Goal: Information Seeking & Learning: Compare options

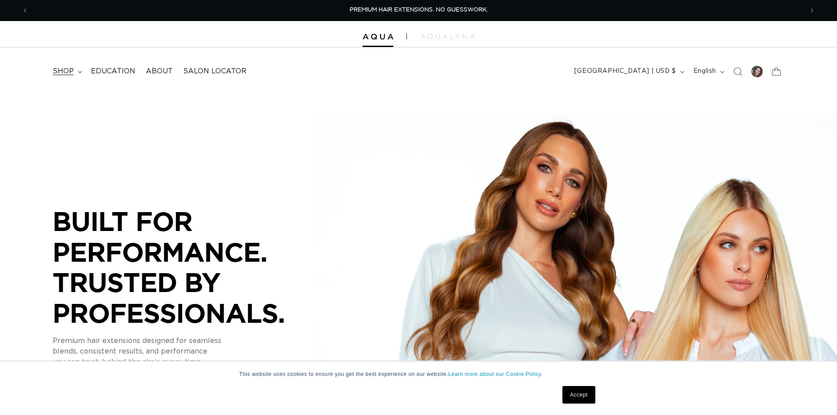
click at [79, 69] on summary "shop" at bounding box center [66, 72] width 38 height 20
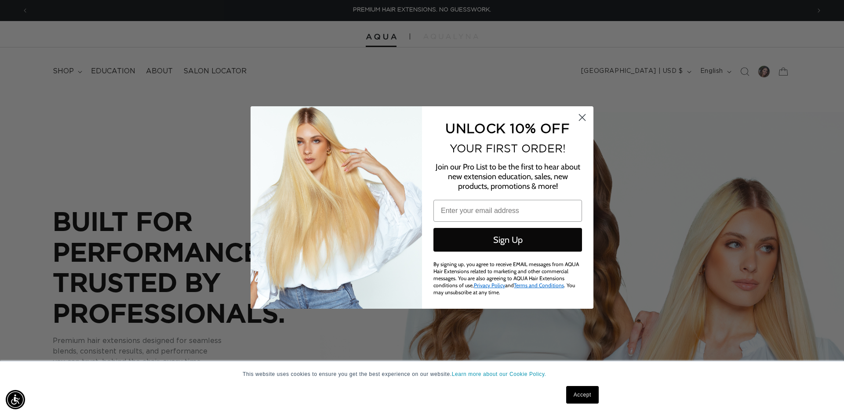
click at [587, 119] on circle "Close dialog" at bounding box center [582, 117] width 15 height 15
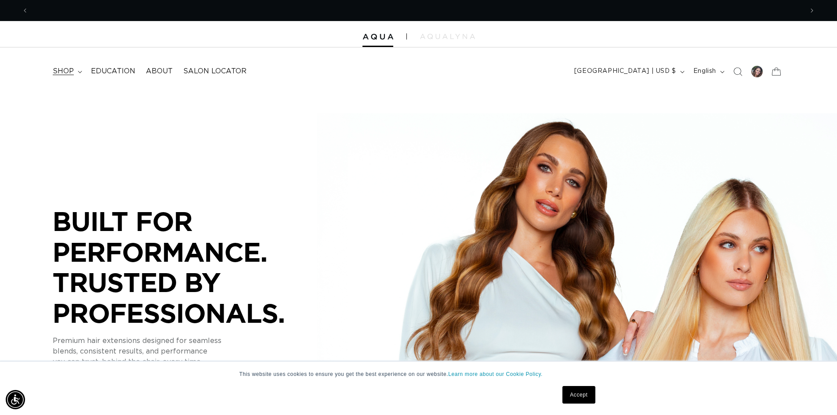
scroll to position [0, 775]
drag, startPoint x: 81, startPoint y: 70, endPoint x: 76, endPoint y: 70, distance: 4.4
click at [78, 71] on icon at bounding box center [80, 72] width 4 height 3
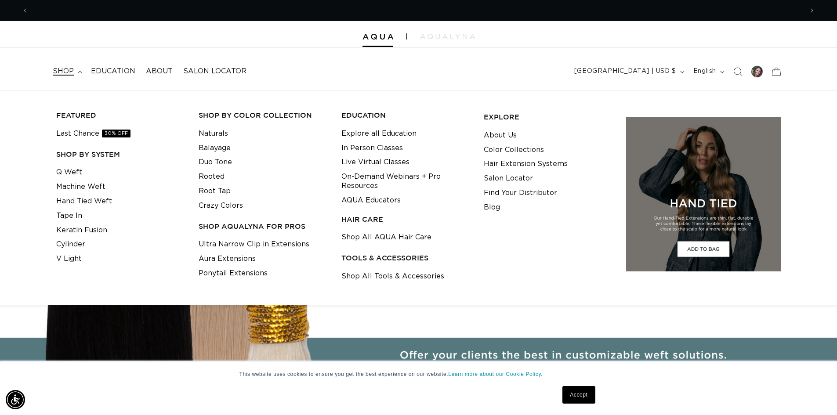
scroll to position [0, 1550]
click at [229, 257] on link "Aura Extensions" at bounding box center [227, 259] width 57 height 15
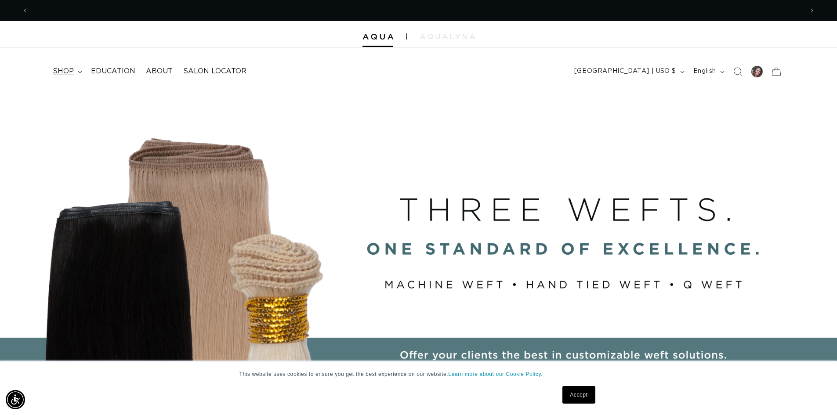
scroll to position [0, 775]
click at [78, 71] on icon at bounding box center [80, 72] width 4 height 3
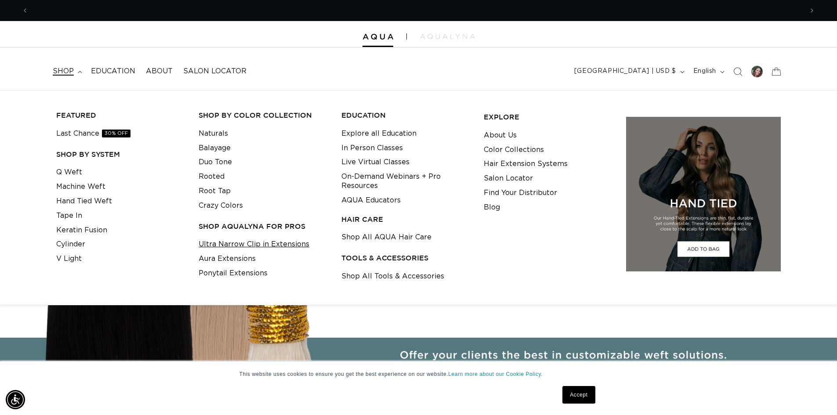
click at [252, 246] on link "Ultra Narrow Clip in Extensions" at bounding box center [254, 244] width 111 height 15
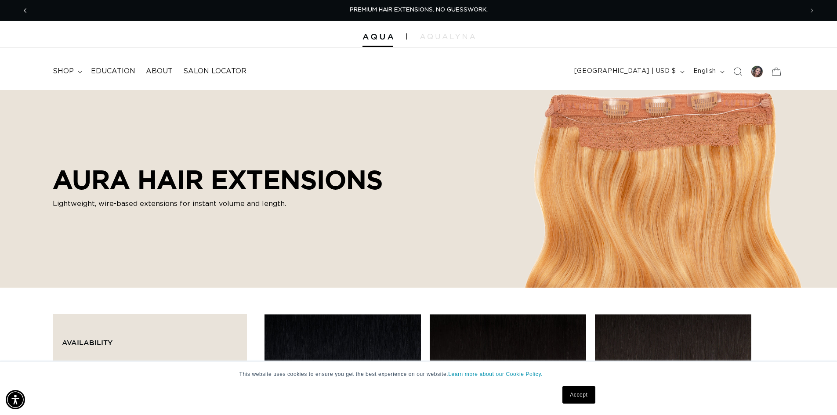
click at [27, 14] on span "Previous announcement" at bounding box center [25, 10] width 9 height 9
click at [26, 8] on icon "Previous announcement" at bounding box center [25, 11] width 3 height 10
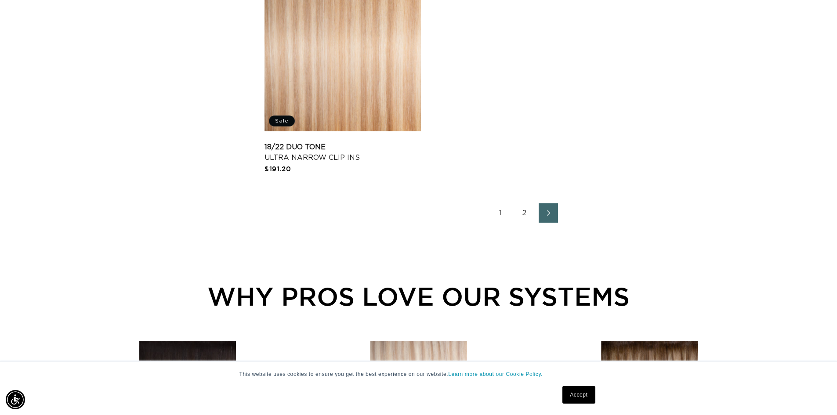
scroll to position [1495, 0]
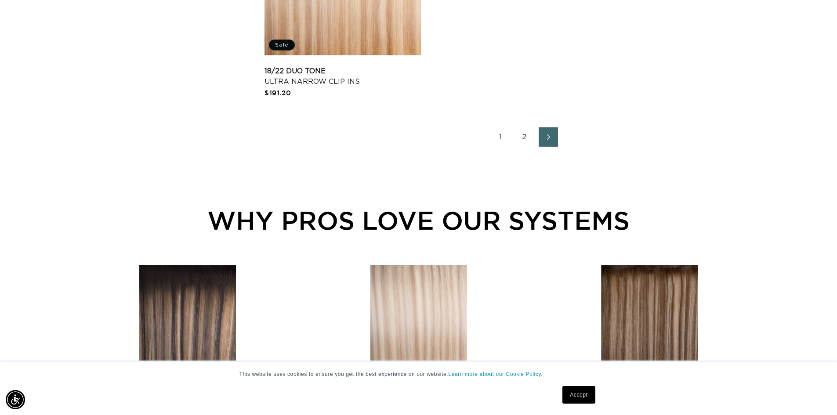
click at [525, 138] on link "2" at bounding box center [524, 136] width 19 height 19
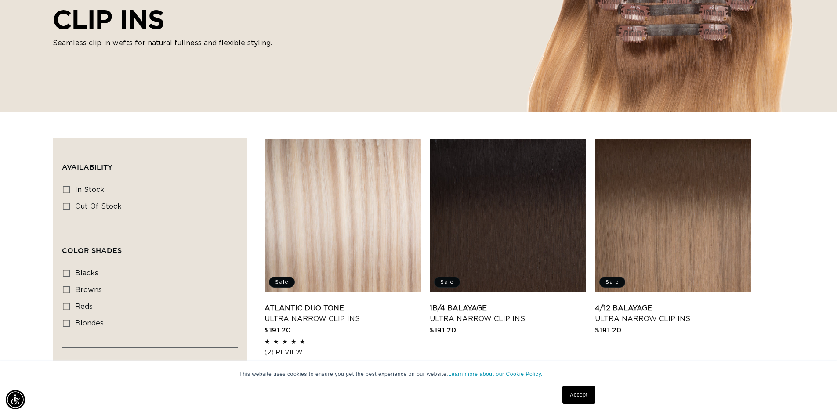
scroll to position [0, 775]
click at [663, 303] on link "4/12 Balayage Ultra Narrow Clip Ins" at bounding box center [673, 313] width 157 height 21
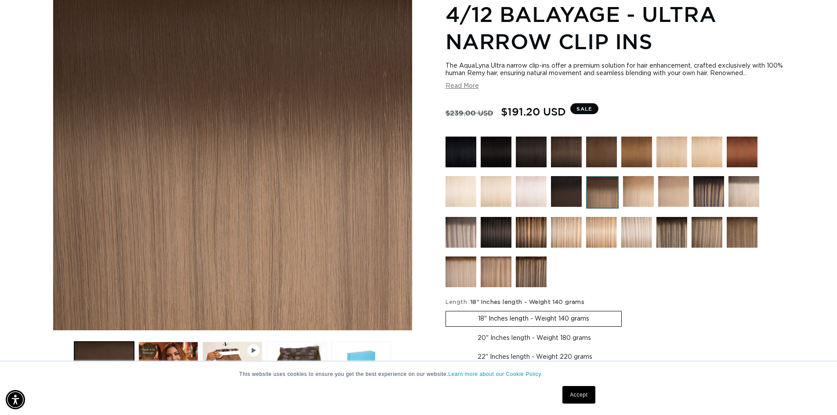
scroll to position [0, 1550]
click at [465, 232] on img at bounding box center [461, 232] width 31 height 31
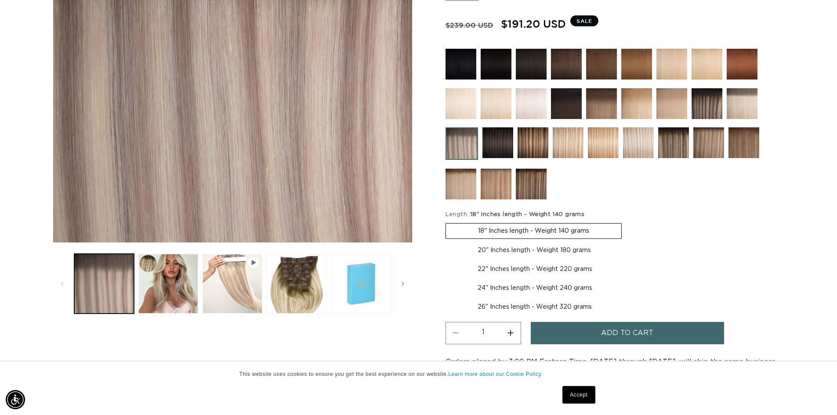
scroll to position [0, 1550]
click at [235, 264] on button "Play video 1 in gallery view" at bounding box center [233, 284] width 60 height 60
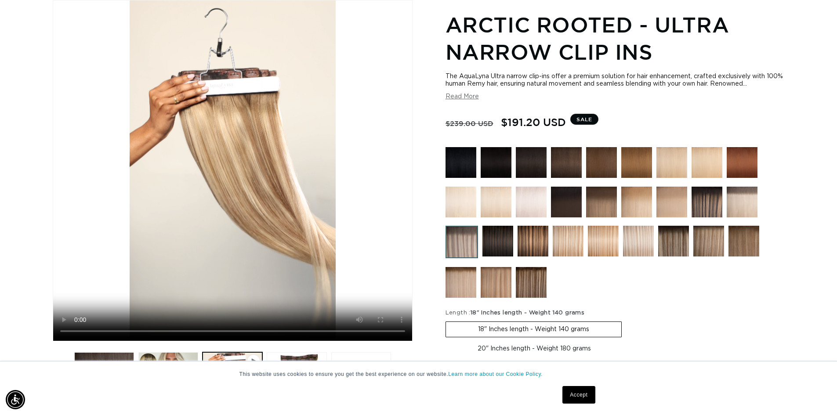
click at [711, 245] on img at bounding box center [709, 241] width 31 height 31
click at [707, 247] on img at bounding box center [709, 241] width 31 height 31
click at [706, 239] on img at bounding box center [709, 241] width 31 height 31
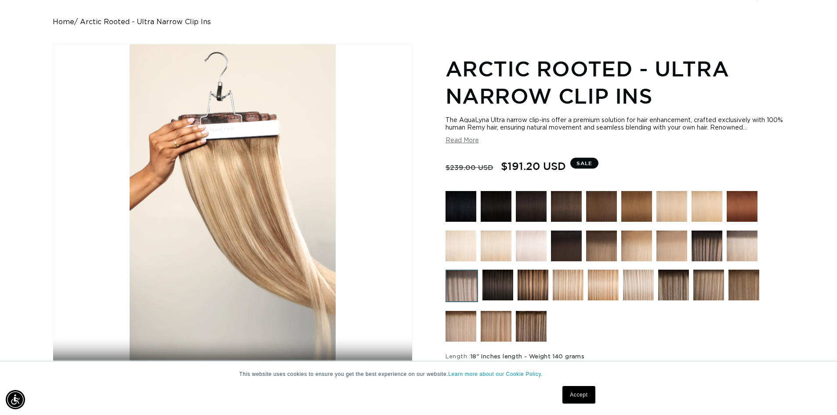
scroll to position [0, 0]
click at [600, 250] on img at bounding box center [601, 246] width 31 height 31
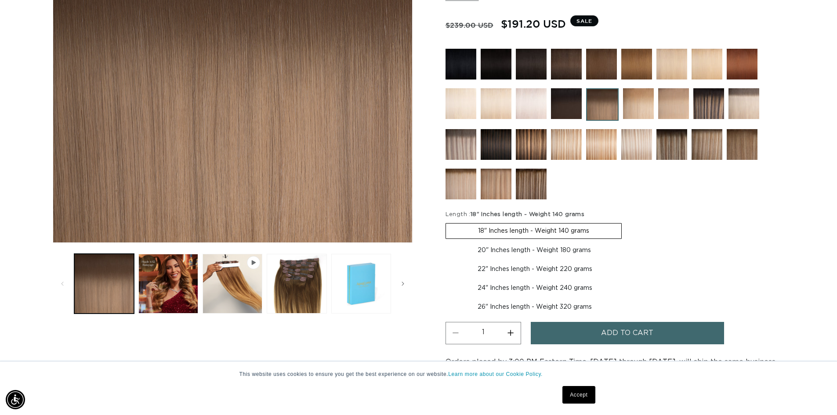
scroll to position [0, 775]
click at [176, 283] on button "Load image 2 in gallery view" at bounding box center [168, 284] width 60 height 60
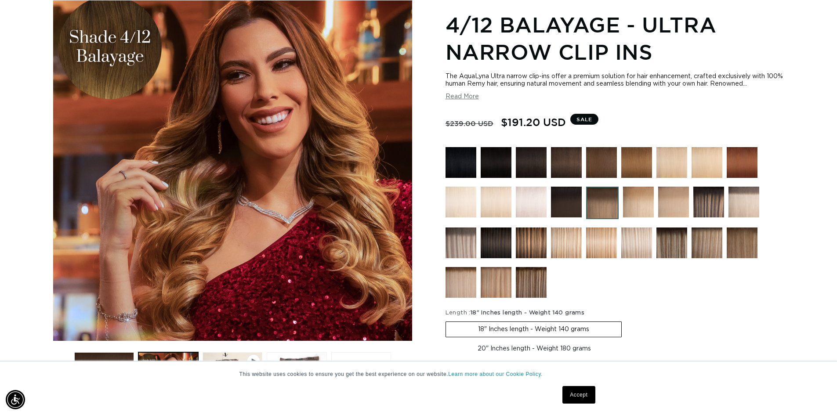
scroll to position [0, 0]
click at [715, 245] on img at bounding box center [707, 243] width 31 height 31
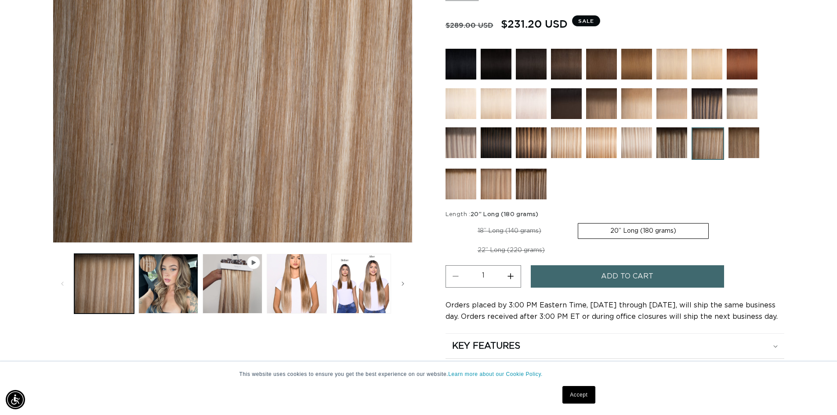
scroll to position [0, 775]
click at [157, 288] on button "Load image 2 in gallery view" at bounding box center [168, 284] width 60 height 60
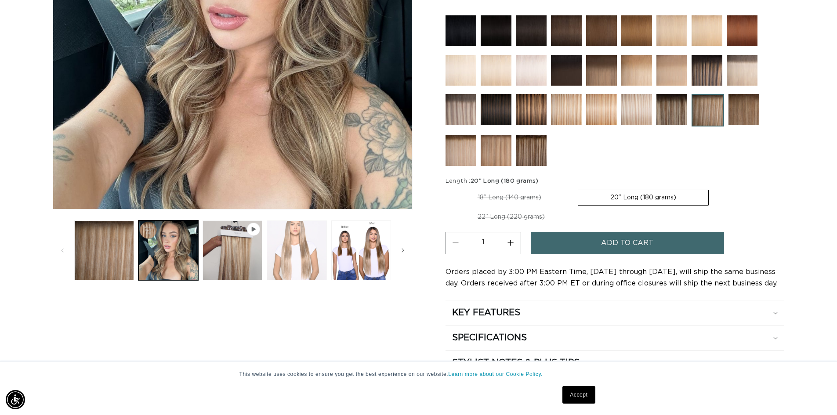
drag, startPoint x: 305, startPoint y: 248, endPoint x: 324, endPoint y: 248, distance: 19.3
click at [305, 248] on button "Load image 3 in gallery view" at bounding box center [297, 251] width 60 height 60
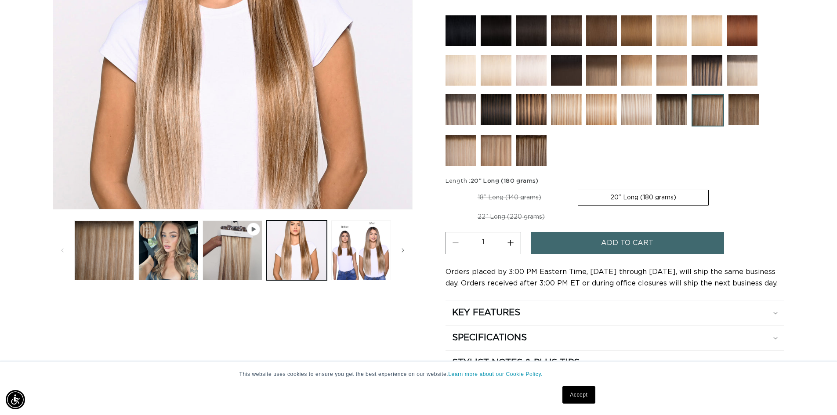
scroll to position [0, 1550]
click at [628, 196] on label "20” Long (180 grams) Variant sold out or unavailable" at bounding box center [643, 198] width 131 height 16
click at [579, 189] on input "20” Long (180 grams) Variant sold out or unavailable" at bounding box center [578, 188] width 0 height 0
click at [461, 105] on img at bounding box center [461, 109] width 31 height 31
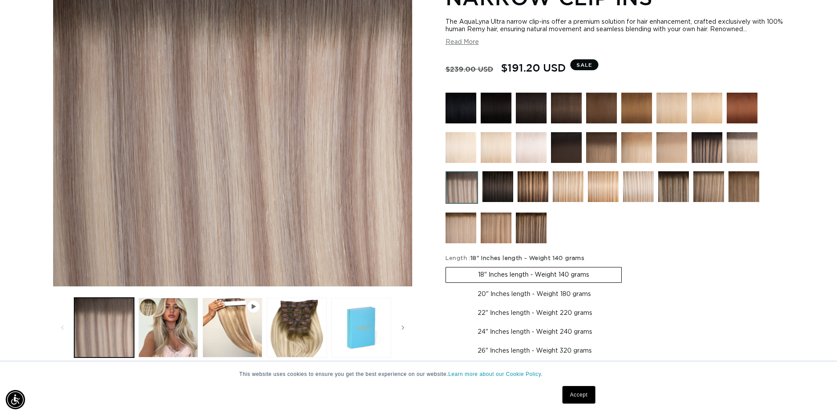
scroll to position [0, 775]
click at [637, 182] on img at bounding box center [638, 186] width 31 height 31
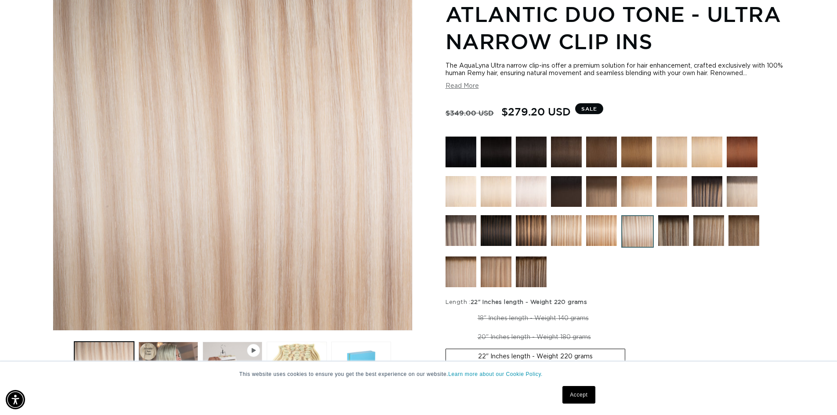
scroll to position [0, 1550]
click at [467, 269] on img at bounding box center [461, 272] width 31 height 31
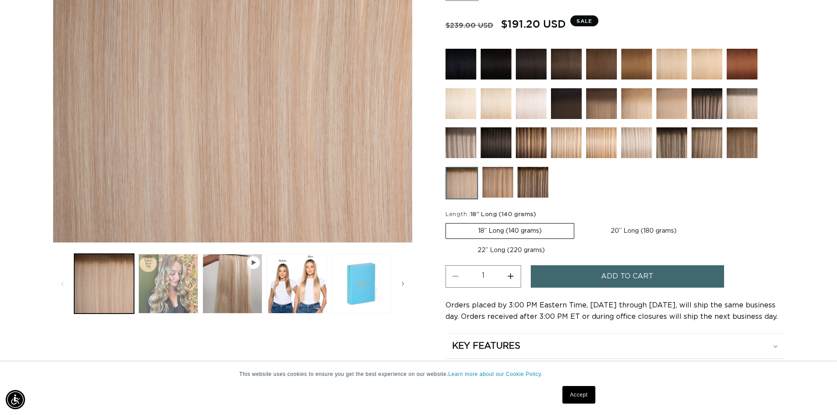
scroll to position [0, 775]
click at [175, 278] on button "Load image 2 in gallery view" at bounding box center [168, 284] width 60 height 60
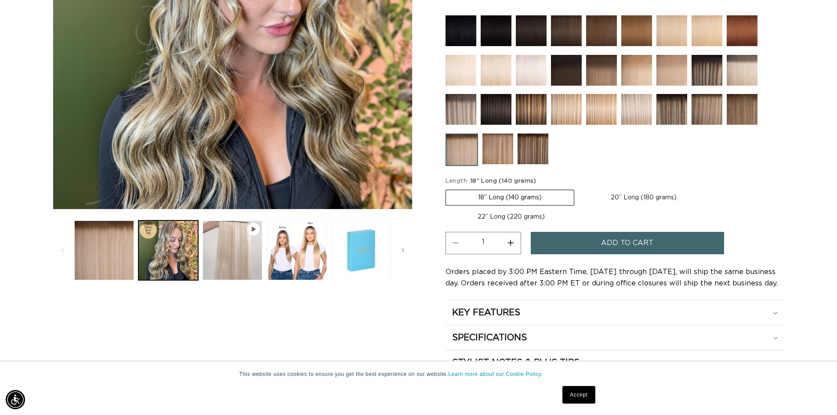
click at [233, 259] on button "Play video 1 in gallery view" at bounding box center [233, 251] width 60 height 60
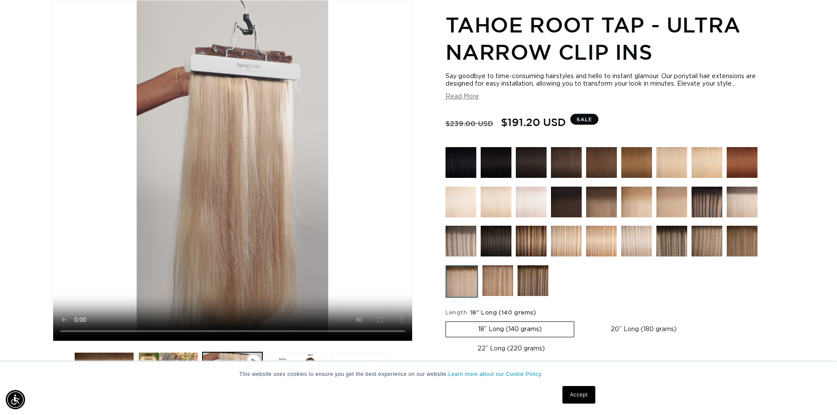
click at [459, 235] on img at bounding box center [461, 241] width 31 height 31
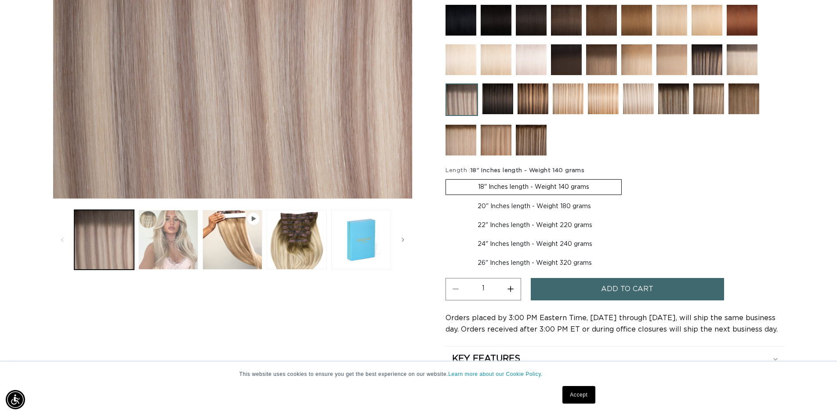
scroll to position [0, 775]
click at [153, 225] on button "Load image 2 in gallery view" at bounding box center [168, 240] width 60 height 60
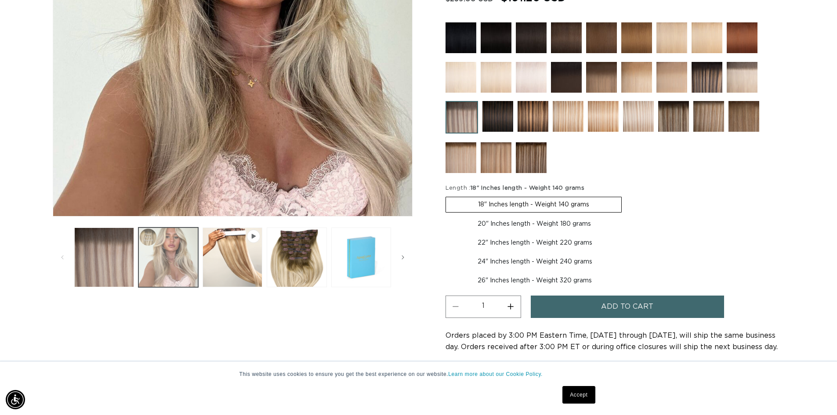
scroll to position [253, 0]
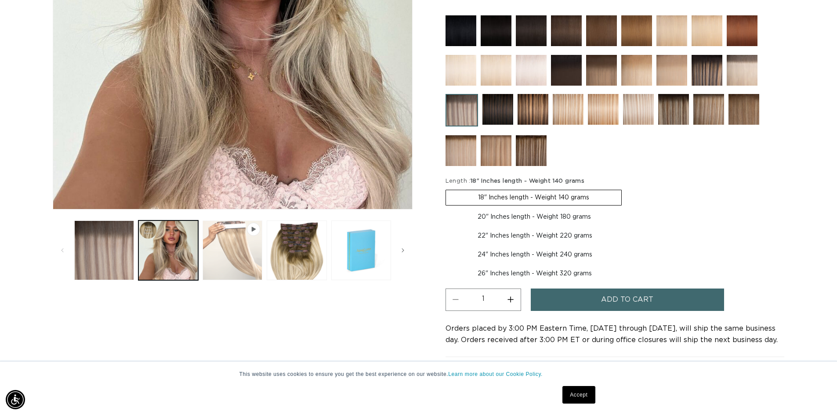
click at [235, 248] on button "Play video 1 in gallery view" at bounding box center [233, 251] width 60 height 60
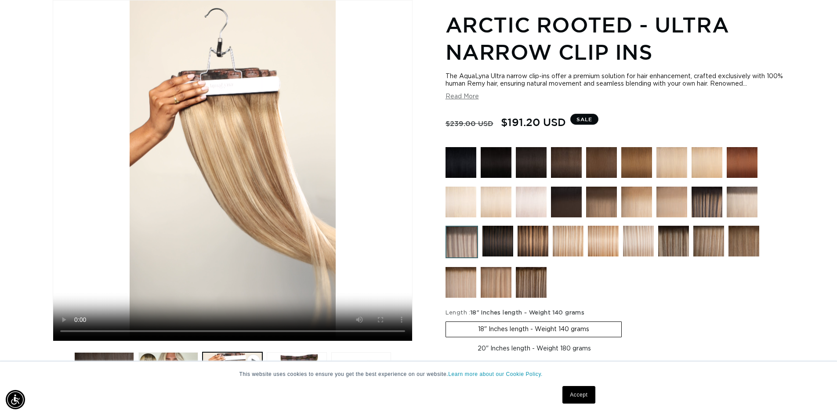
scroll to position [0, 775]
click at [670, 243] on img at bounding box center [674, 241] width 31 height 31
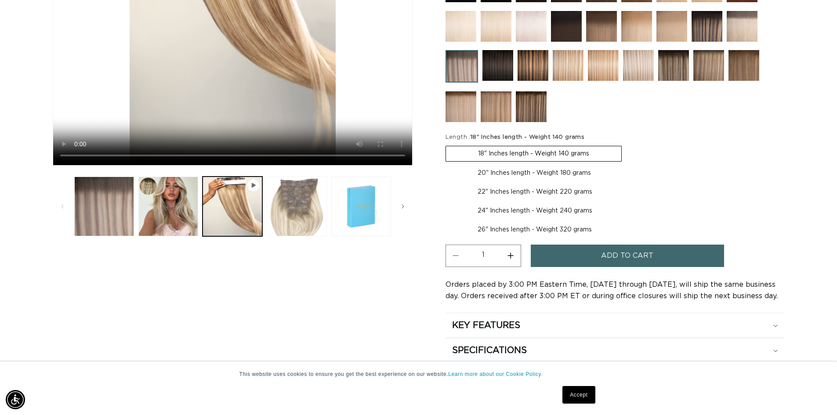
click at [291, 212] on button "Load image 3 in gallery view" at bounding box center [297, 207] width 60 height 60
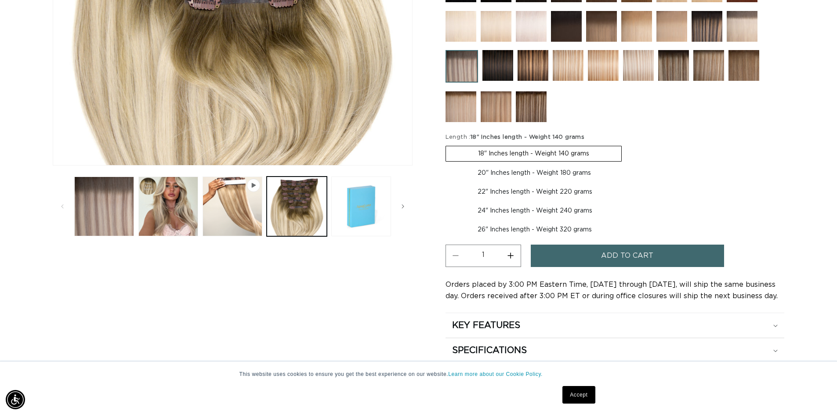
scroll to position [0, 0]
click at [681, 69] on img at bounding box center [674, 65] width 31 height 31
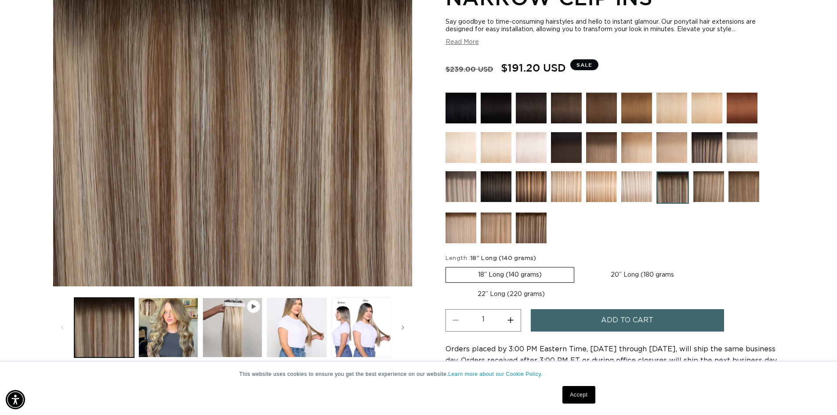
scroll to position [0, 775]
click at [181, 330] on button "Load image 2 in gallery view" at bounding box center [168, 328] width 60 height 60
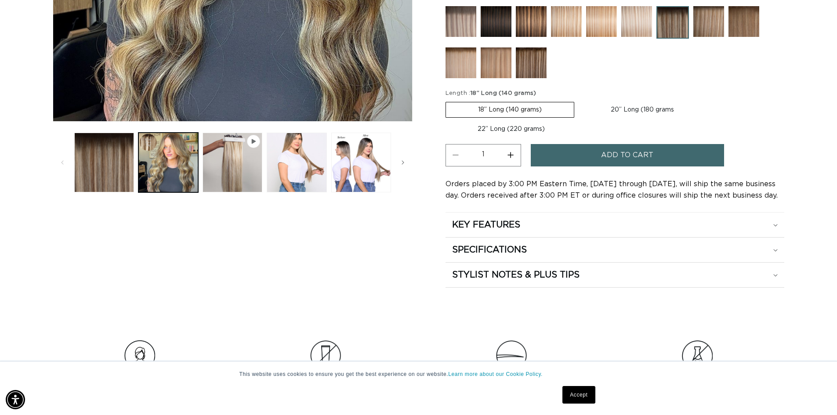
scroll to position [0, 0]
click at [465, 221] on h2 "KEY FEATURES" at bounding box center [486, 224] width 68 height 11
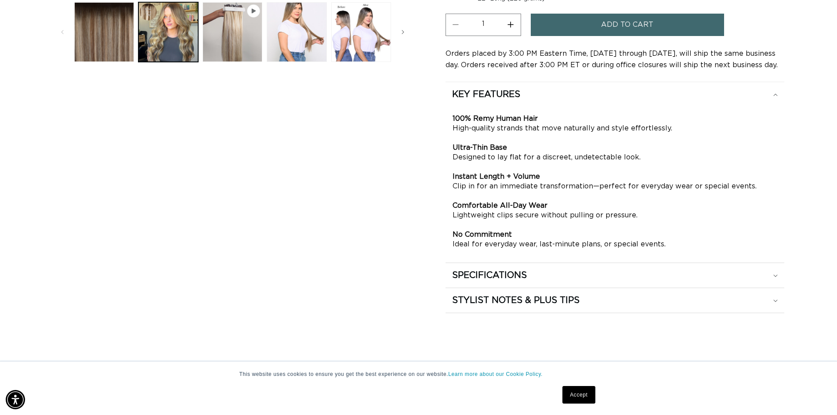
scroll to position [473, 0]
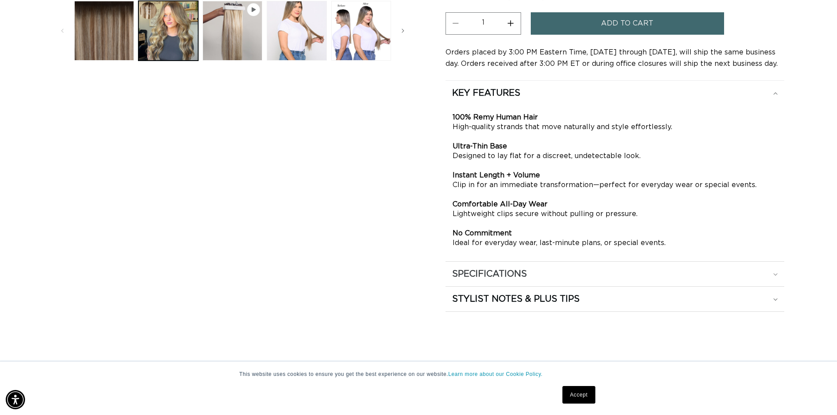
click at [487, 270] on h2 "SPECIFICATIONS" at bounding box center [489, 274] width 75 height 11
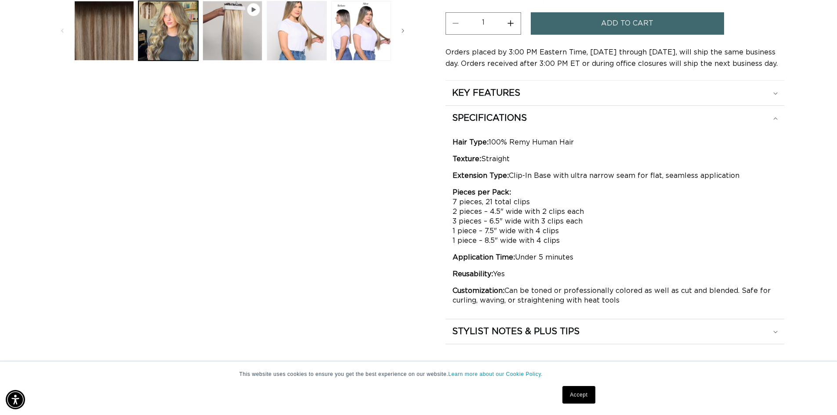
scroll to position [0, 0]
click at [521, 334] on h2 "STYLIST NOTES & PLUS TIPS" at bounding box center [515, 331] width 127 height 11
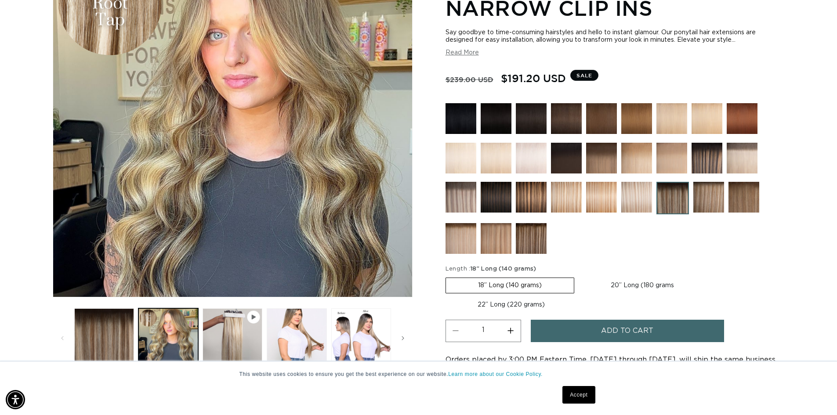
scroll to position [0, 775]
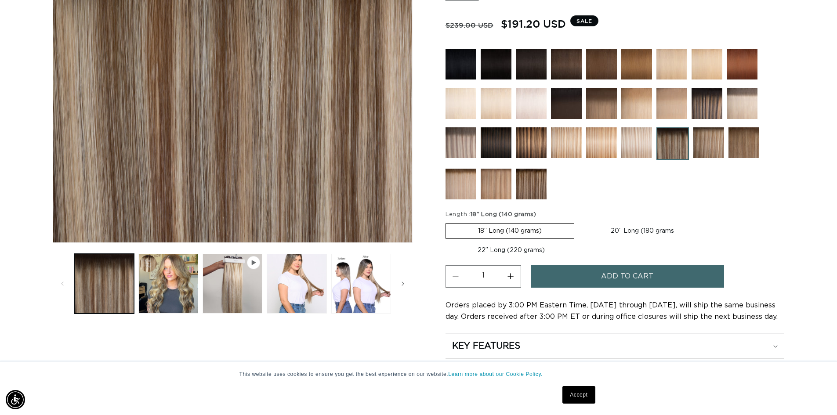
scroll to position [0, 775]
click at [230, 284] on button "Play video 1 in gallery view" at bounding box center [233, 284] width 60 height 60
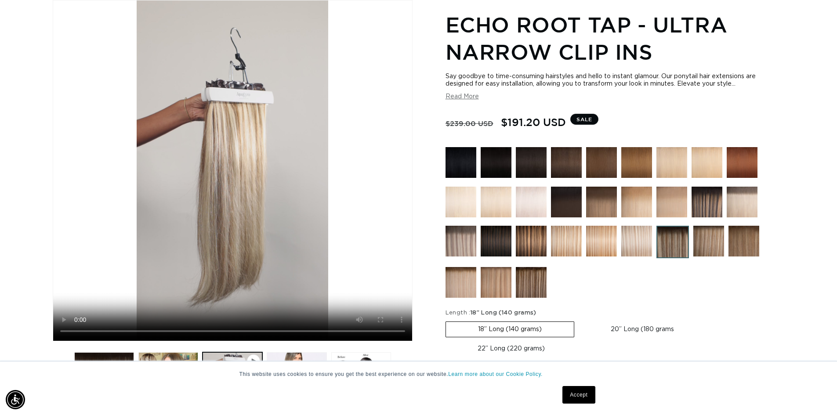
scroll to position [0, 0]
click at [467, 92] on div "Say goodbye to time-consuming hairstyles and hello to instant glamour. Our pony…" at bounding box center [615, 87] width 339 height 28
click at [465, 95] on button "Read More" at bounding box center [462, 96] width 33 height 7
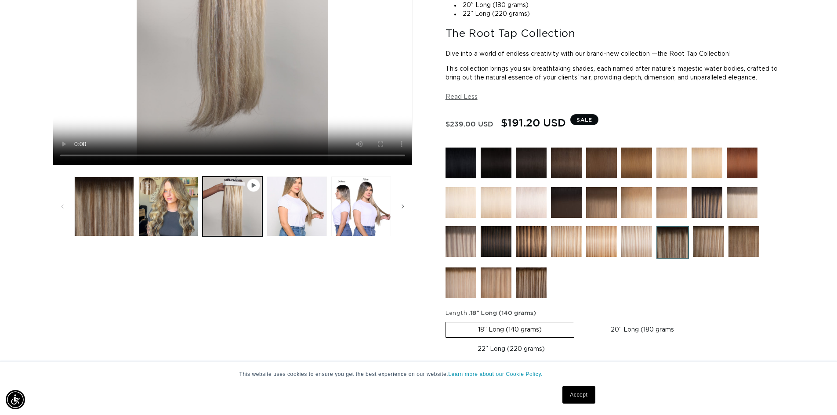
click at [709, 244] on img at bounding box center [709, 241] width 31 height 31
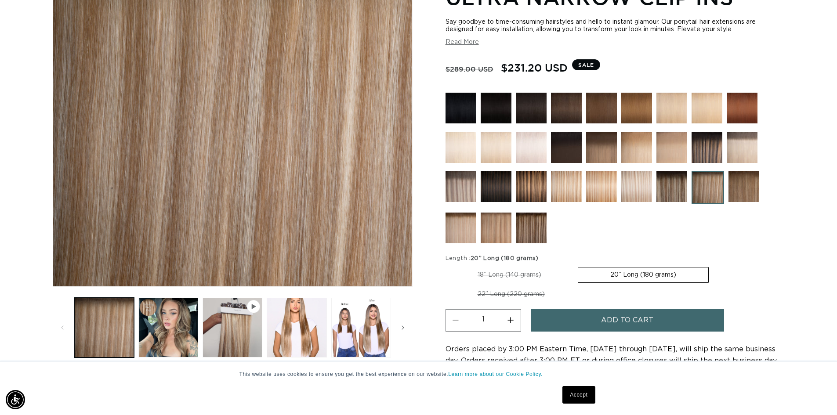
scroll to position [0, 775]
click at [235, 339] on button "Play video 1 in gallery view" at bounding box center [233, 328] width 60 height 60
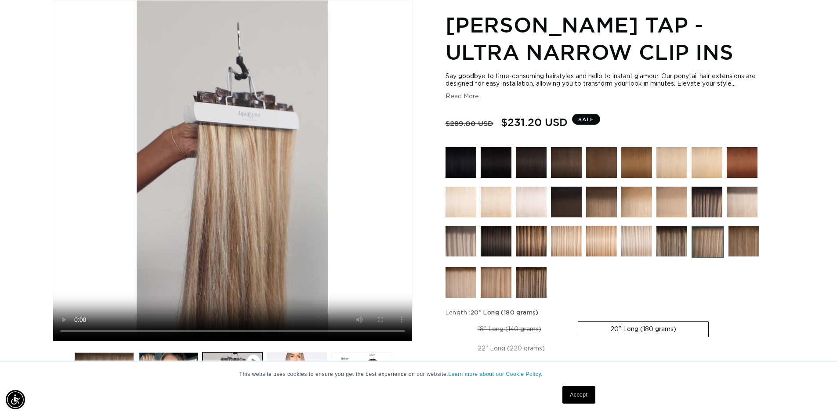
click at [462, 279] on img at bounding box center [461, 282] width 31 height 31
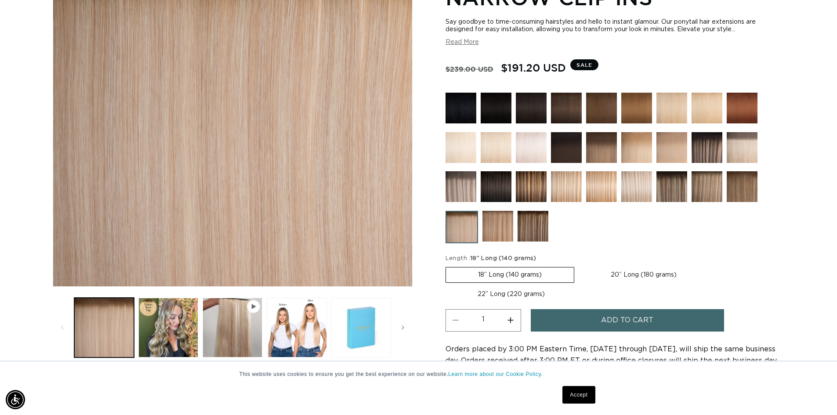
scroll to position [0, 775]
click at [167, 333] on button "Load image 2 in gallery view" at bounding box center [168, 328] width 60 height 60
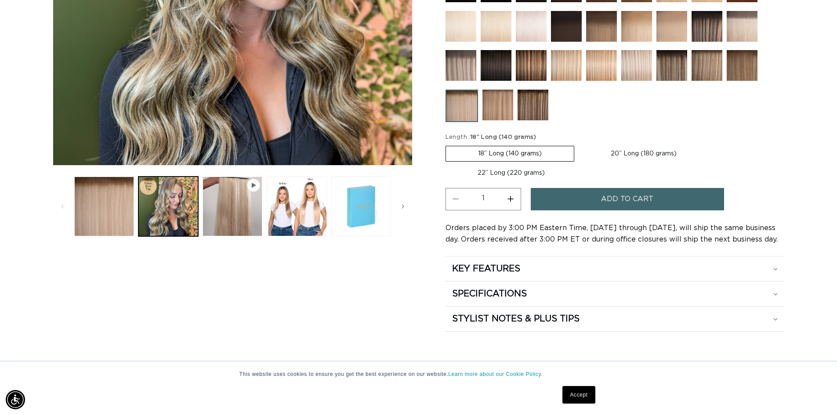
scroll to position [0, 0]
click at [485, 106] on img at bounding box center [498, 105] width 31 height 31
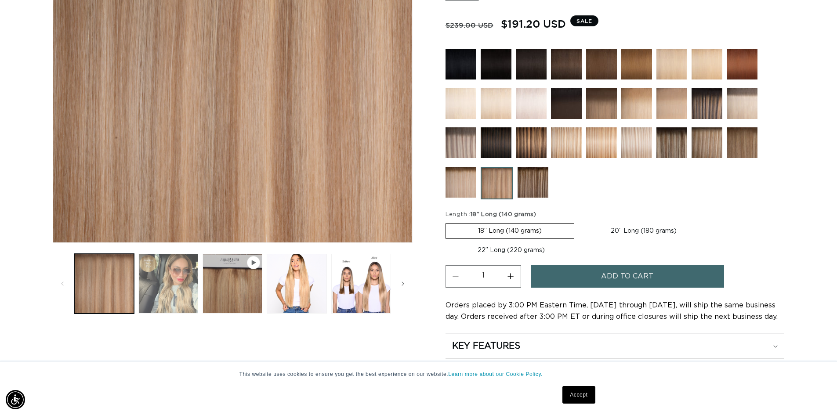
click at [183, 279] on button "Load image 2 in gallery view" at bounding box center [168, 284] width 60 height 60
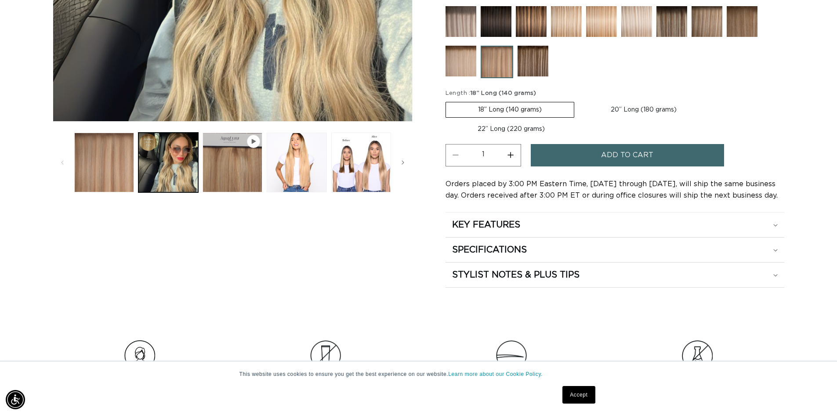
click at [533, 62] on img at bounding box center [533, 61] width 31 height 31
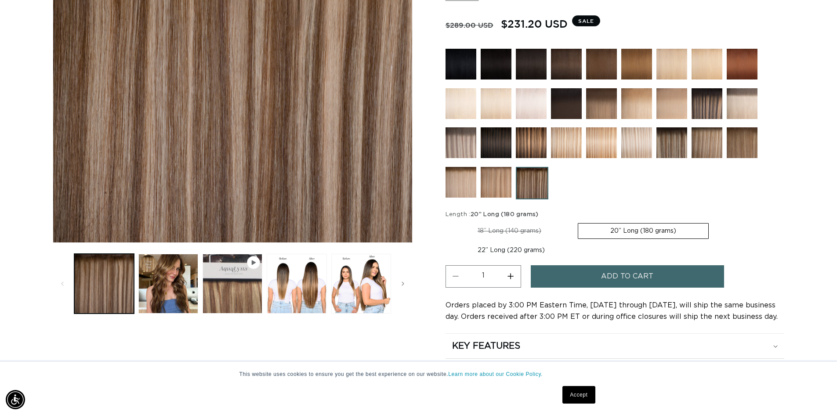
scroll to position [0, 775]
click at [642, 229] on label "20” Long (180 grams) Variant sold out or unavailable" at bounding box center [643, 231] width 131 height 16
click at [579, 222] on input "20” Long (180 grams) Variant sold out or unavailable" at bounding box center [578, 222] width 0 height 0
click at [710, 101] on img at bounding box center [707, 103] width 31 height 31
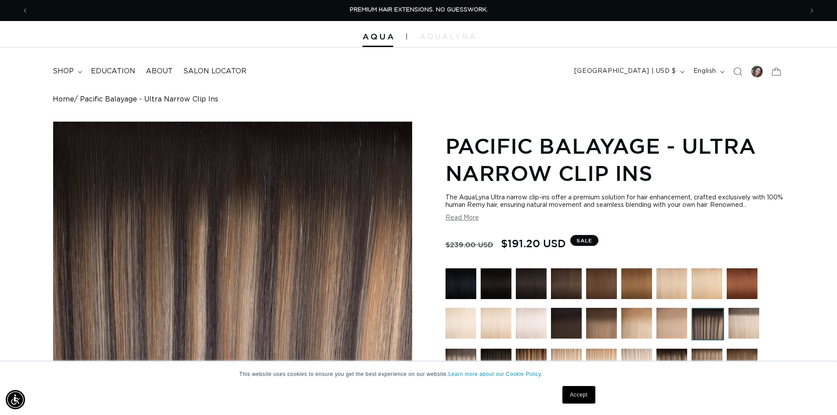
click at [581, 397] on link "Accept" at bounding box center [579, 395] width 33 height 18
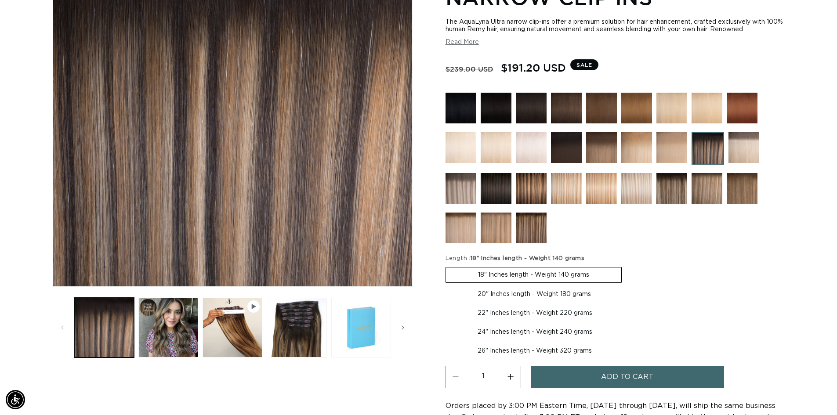
scroll to position [0, 775]
